Goal: Task Accomplishment & Management: Manage account settings

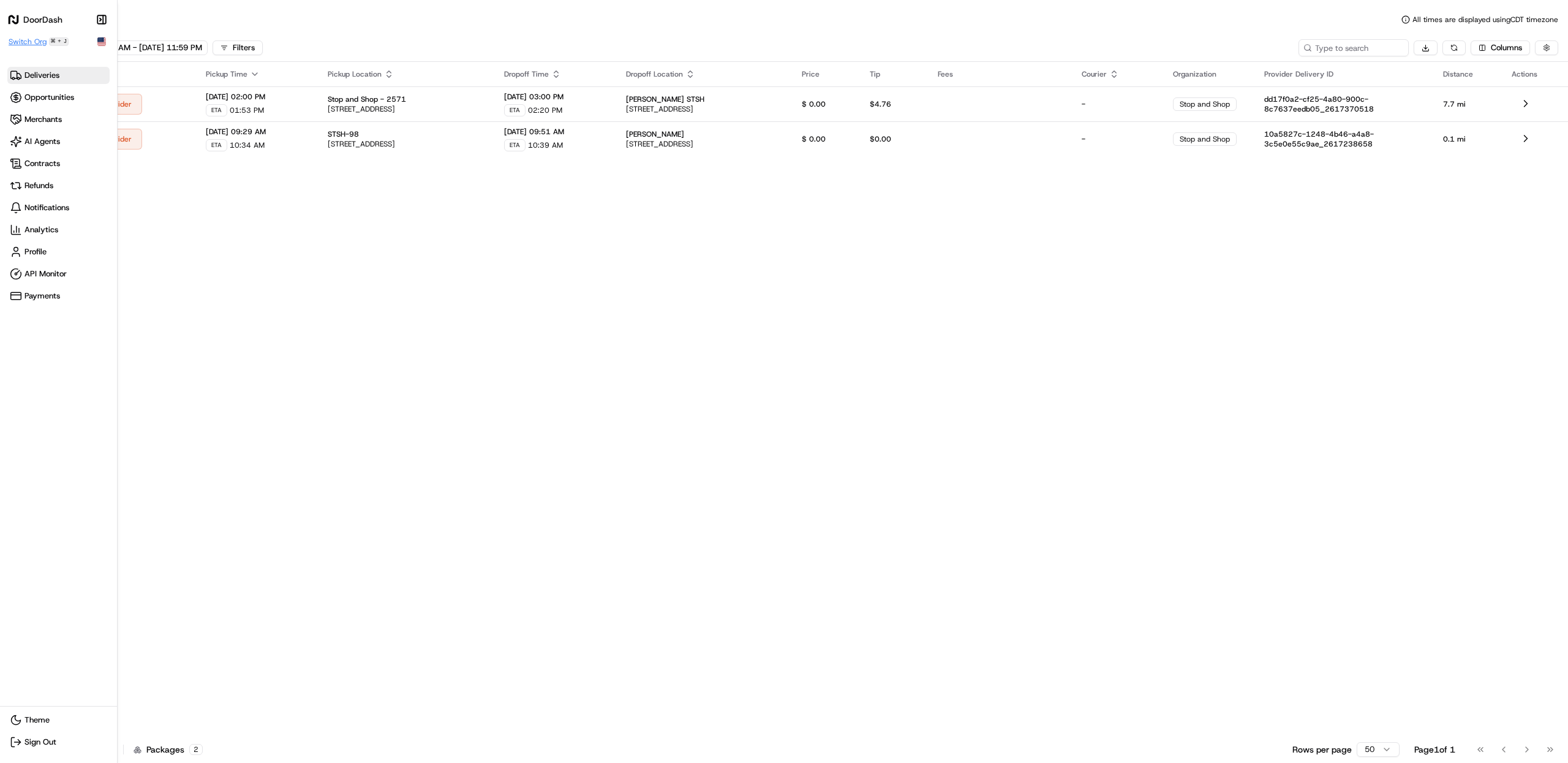
click at [26, 42] on span "Switch Org" at bounding box center [28, 42] width 38 height 10
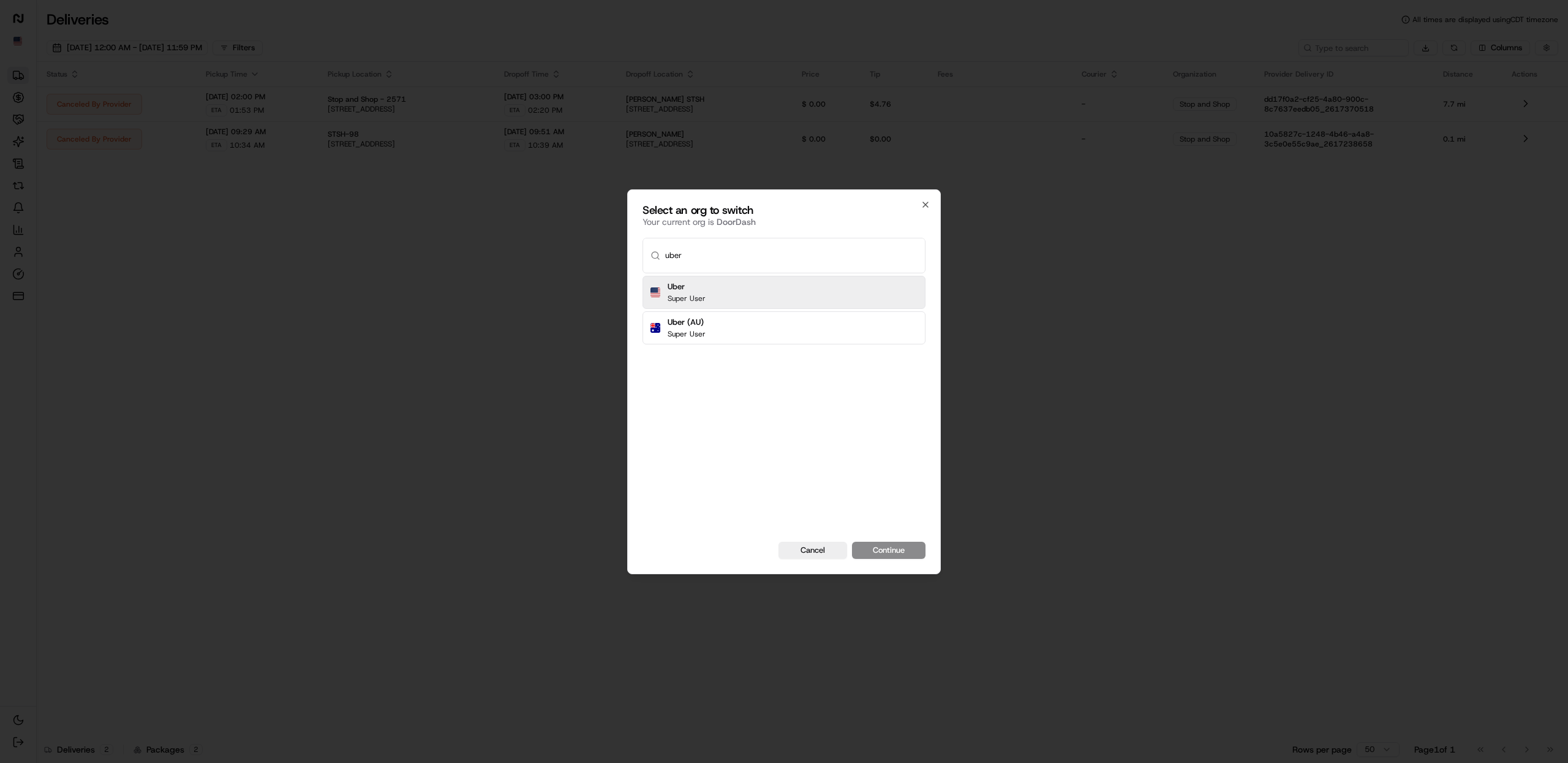
type input "uber"
click at [725, 287] on div "Uber Super User" at bounding box center [784, 292] width 283 height 33
click at [891, 553] on button "Continue" at bounding box center [888, 550] width 73 height 17
